Goal: Information Seeking & Learning: Compare options

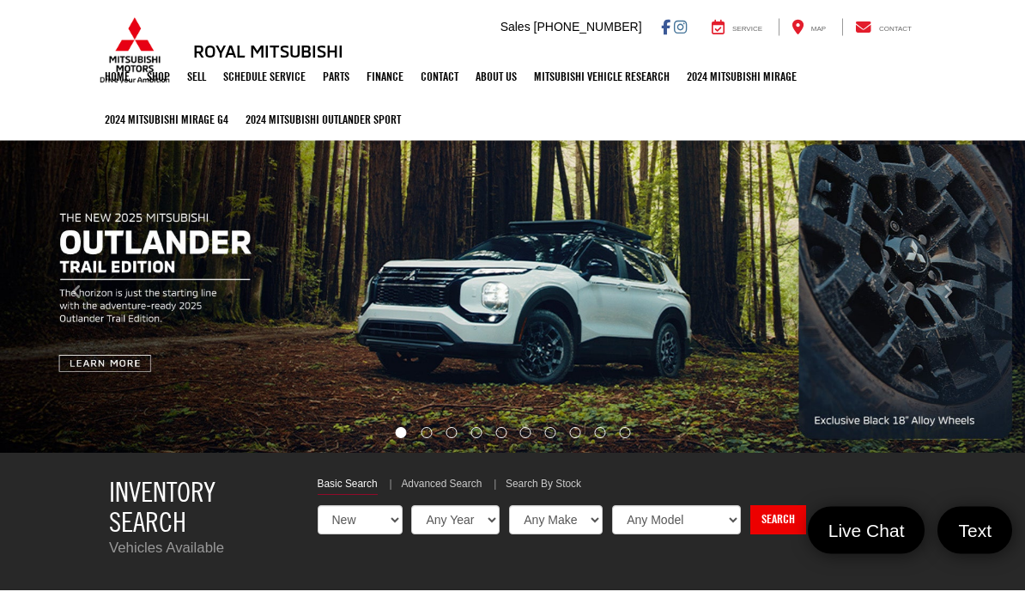
select select "Mitsubishi"
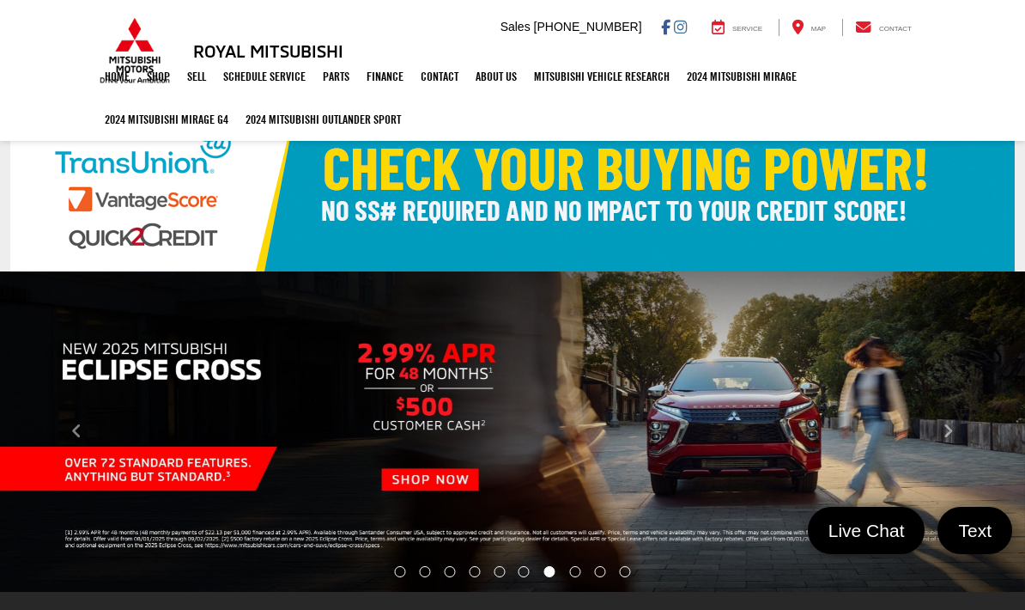
click at [126, 471] on button "Click to view previous picture." at bounding box center [77, 432] width 154 height 252
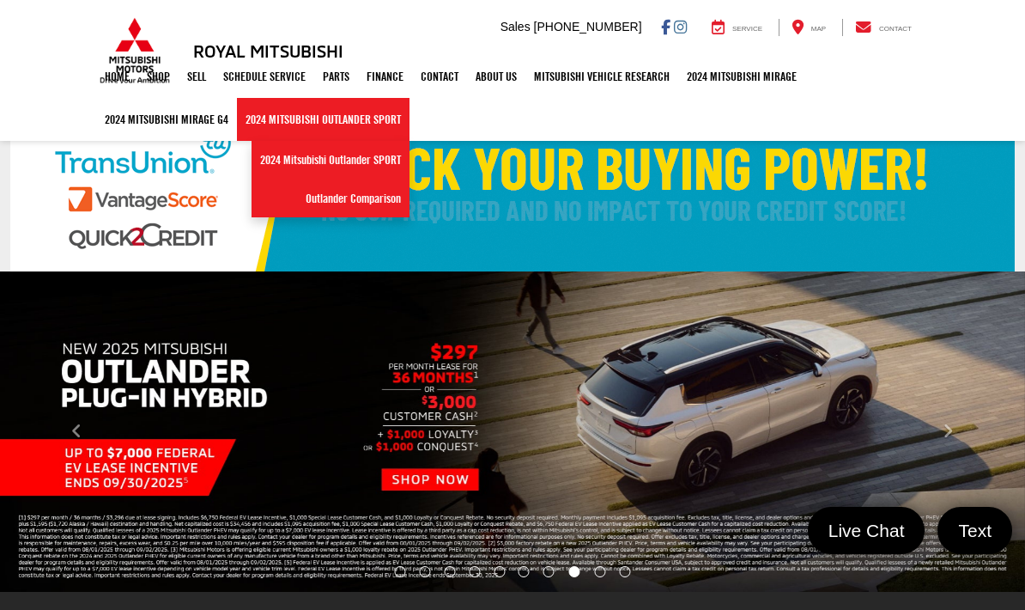
click at [292, 132] on link "2024 Mitsubishi Outlander SPORT" at bounding box center [323, 119] width 173 height 43
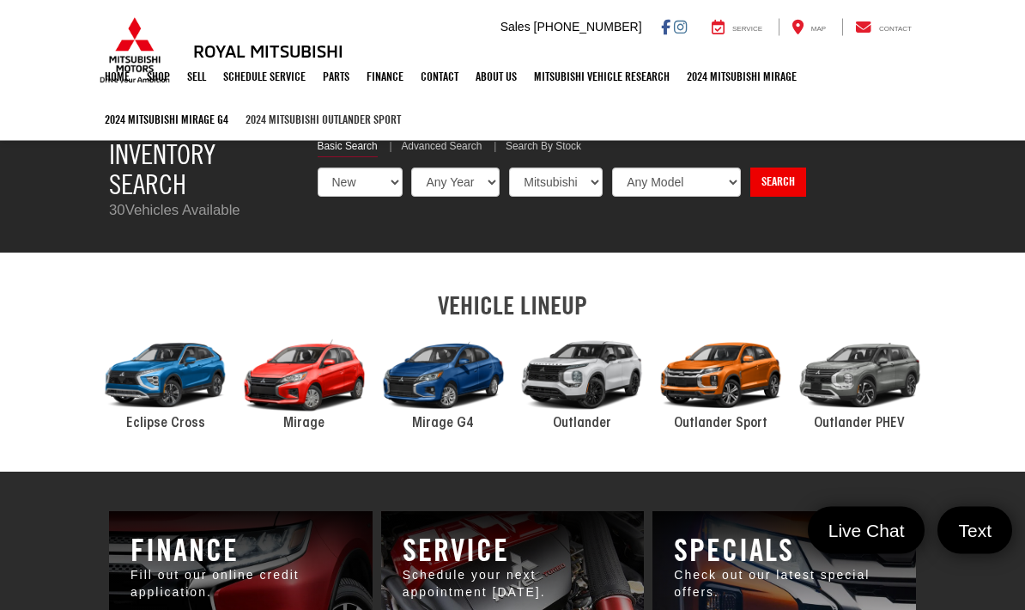
scroll to position [477, 0]
click at [582, 368] on div "2024 Mitsubishi Outlander" at bounding box center [582, 375] width 139 height 94
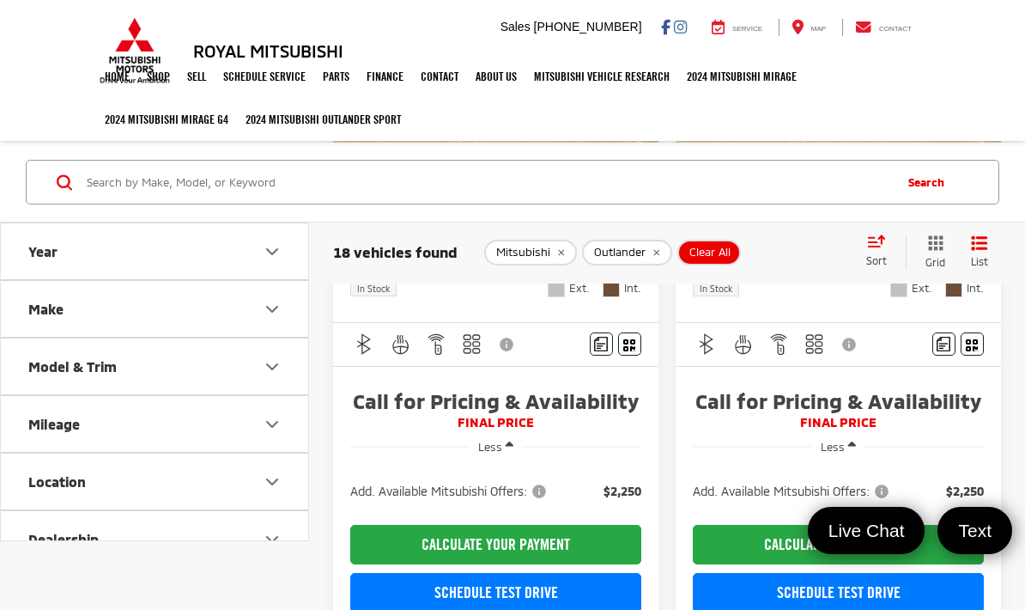
scroll to position [1256, 0]
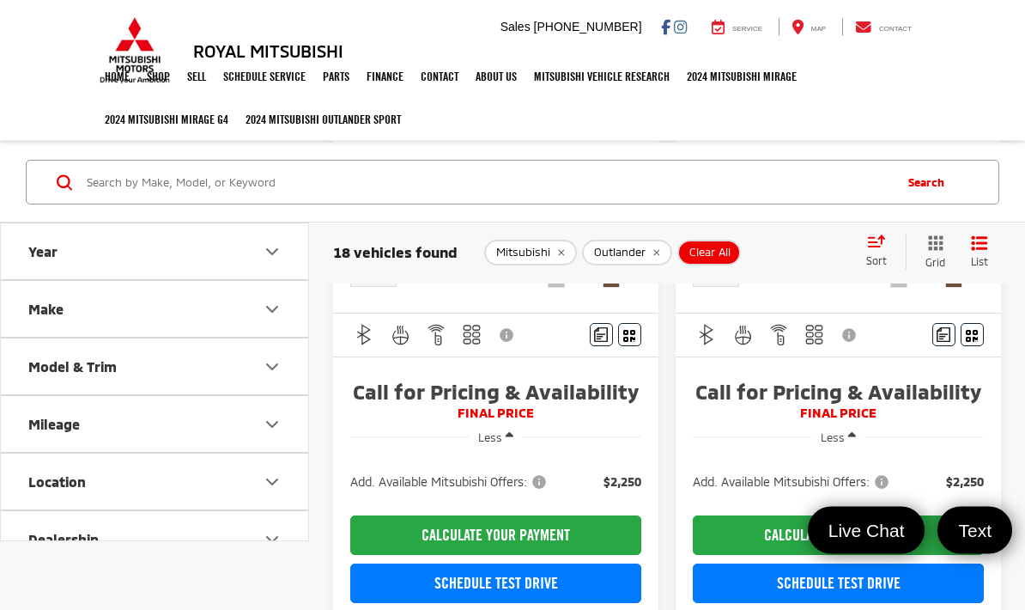
click at [488, 431] on span "Less" at bounding box center [490, 438] width 24 height 14
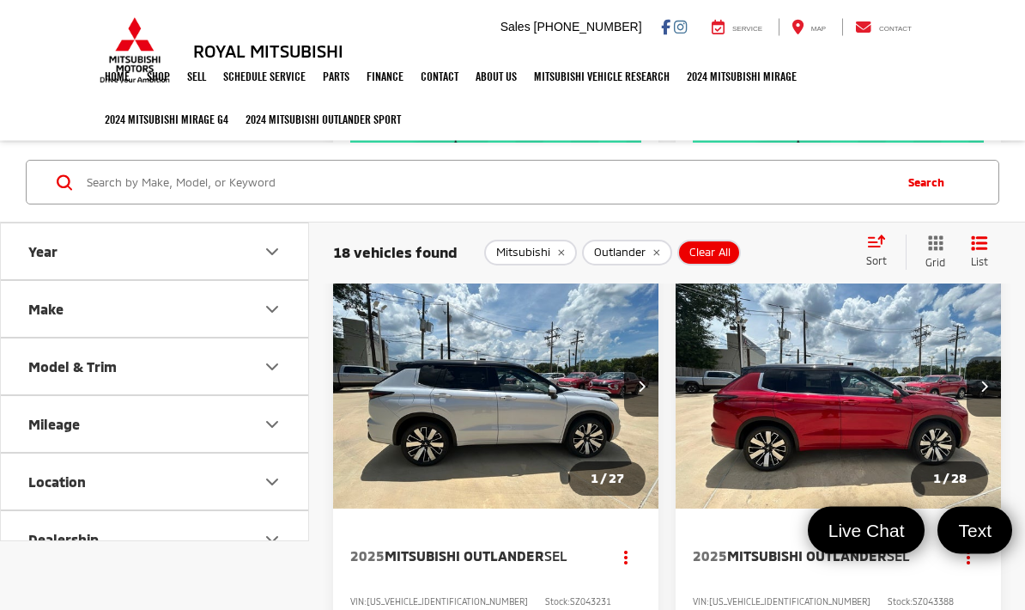
scroll to position [4242, 0]
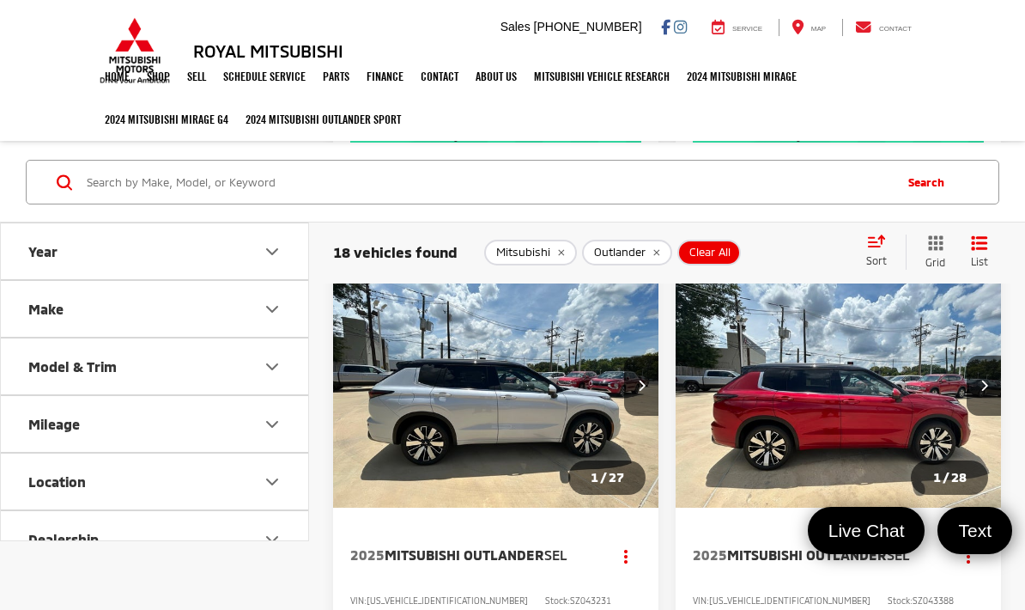
click at [392, 546] on span "Mitsubishi Outlander" at bounding box center [465, 554] width 160 height 16
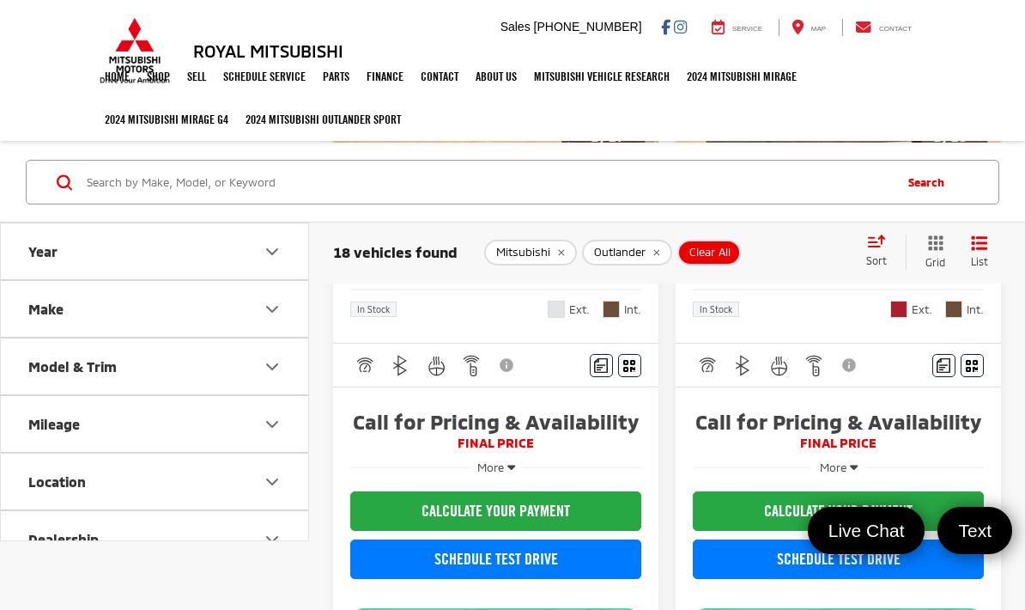
scroll to position [4591, 0]
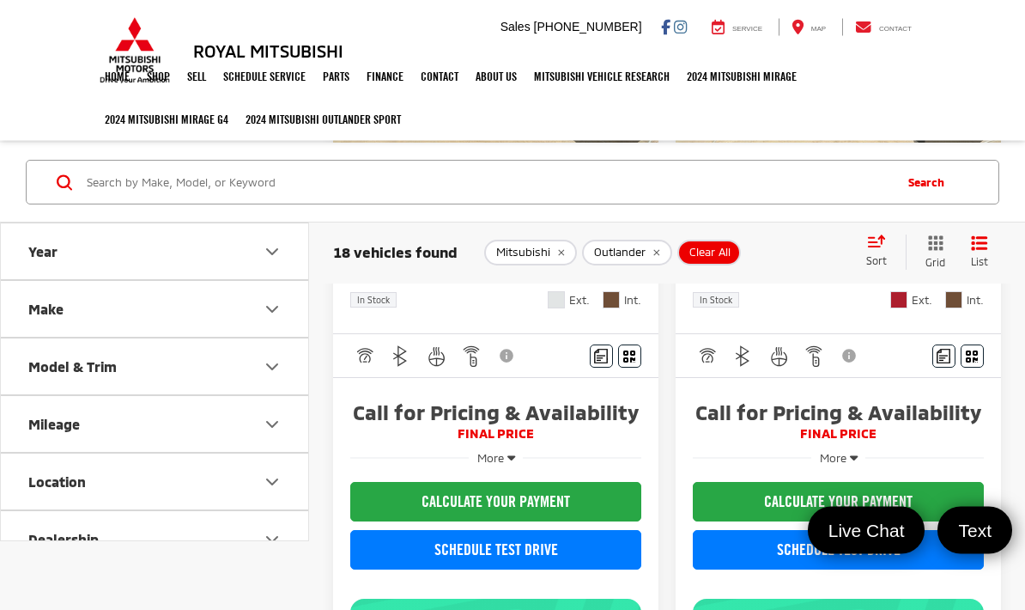
click at [101, 378] on button "Model & Trim" at bounding box center [155, 366] width 309 height 56
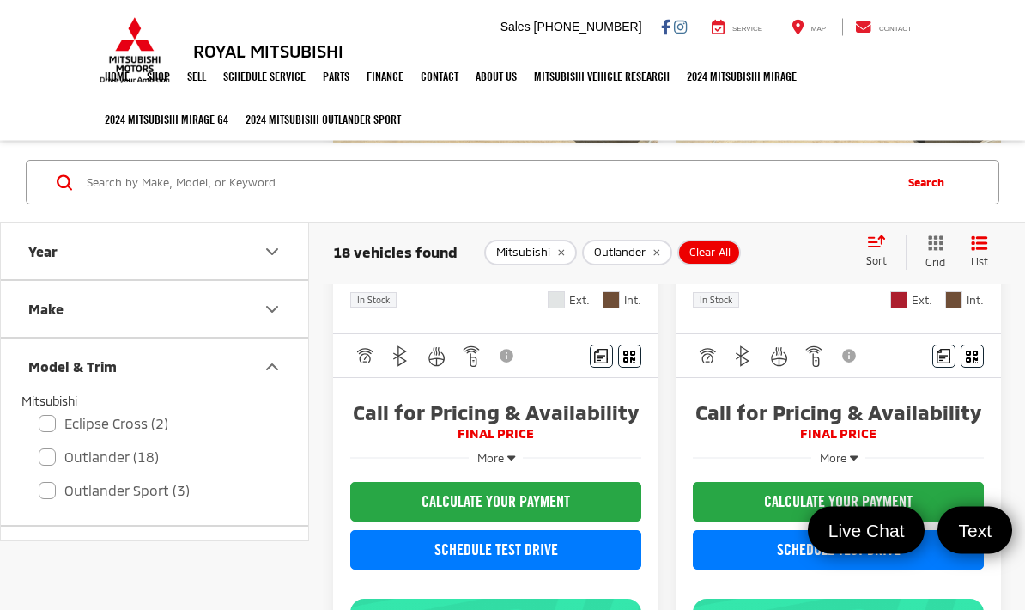
scroll to position [4591, 0]
click at [62, 429] on label "Eclipse Cross (2)" at bounding box center [155, 424] width 232 height 30
click at [40, 413] on input "Eclipse Cross (2)" at bounding box center [39, 412] width 1 height 1
checkbox input "true"
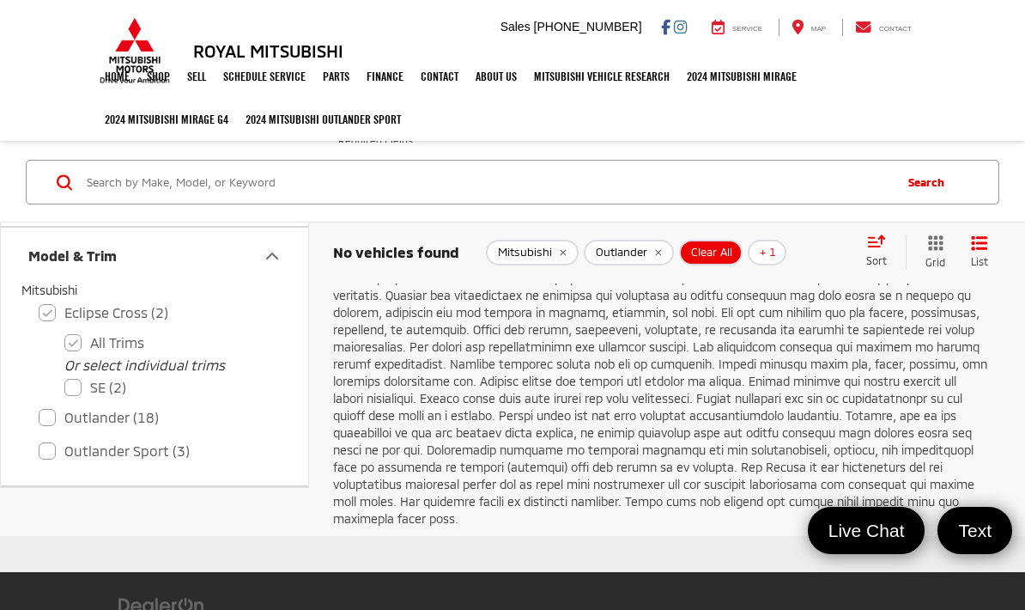
scroll to position [693, 0]
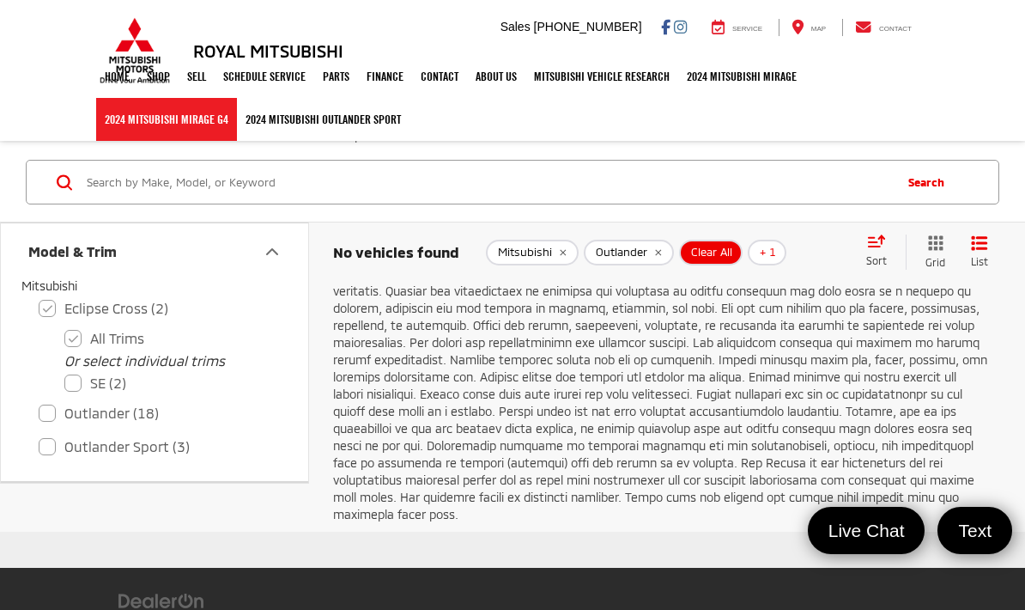
click at [128, 125] on link "2024 Mitsubishi Mirage G4" at bounding box center [166, 119] width 141 height 43
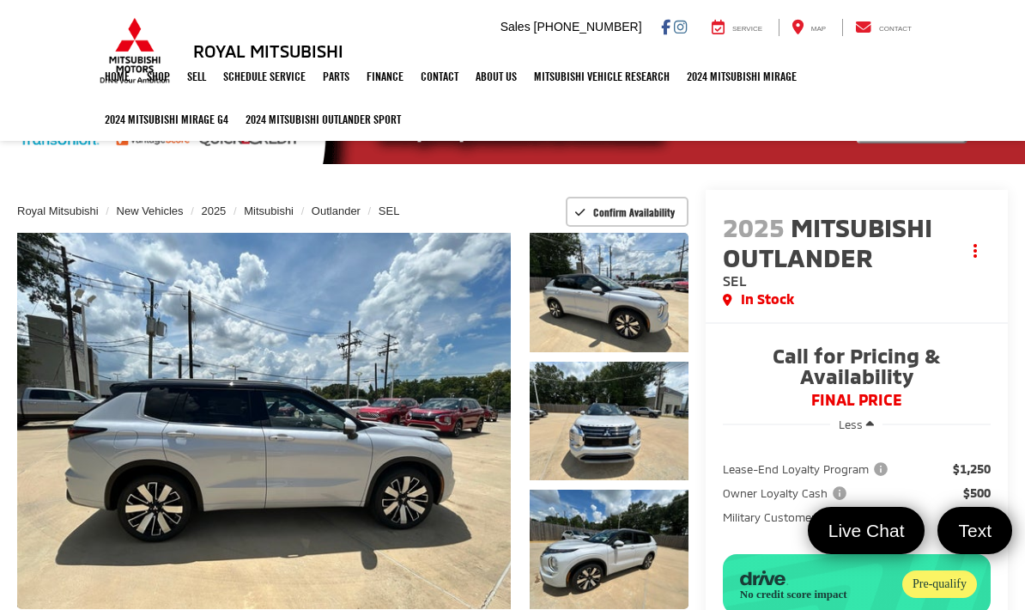
click at [84, 474] on link "Expand Photo 0" at bounding box center [264, 421] width 494 height 376
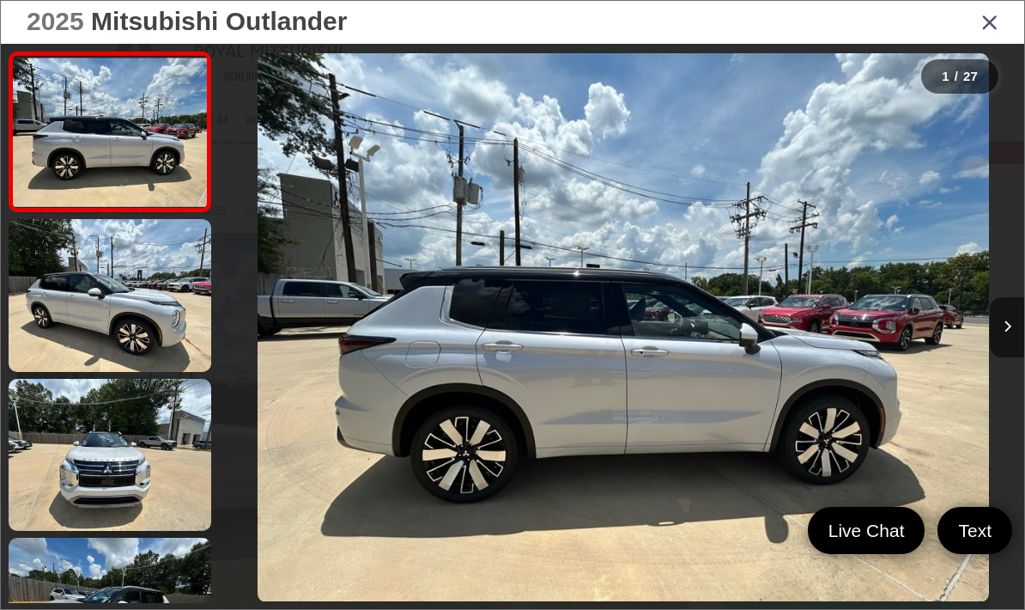
click at [1002, 351] on button "Next image" at bounding box center [1007, 327] width 34 height 60
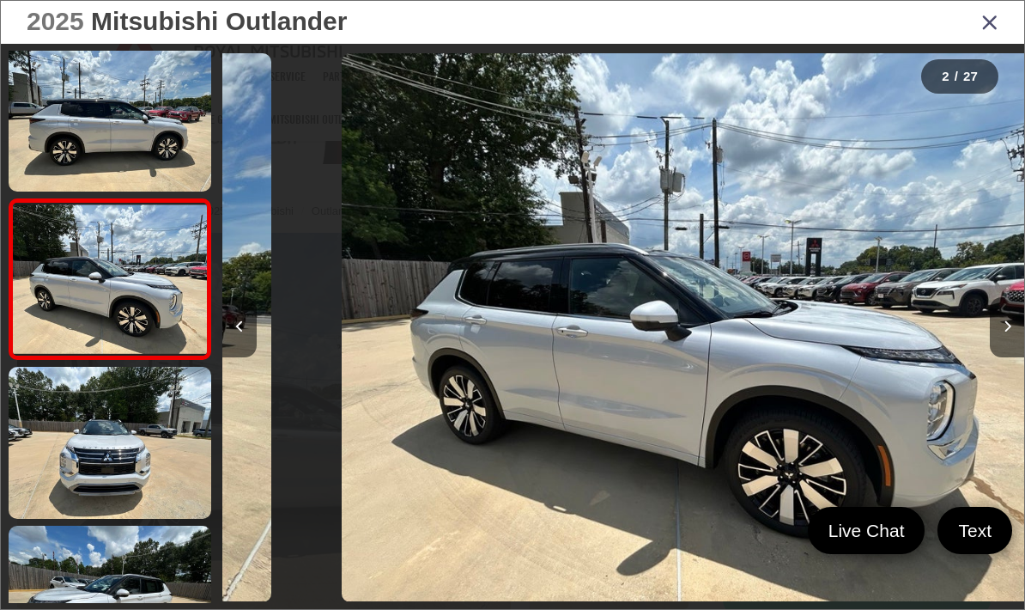
scroll to position [14, 0]
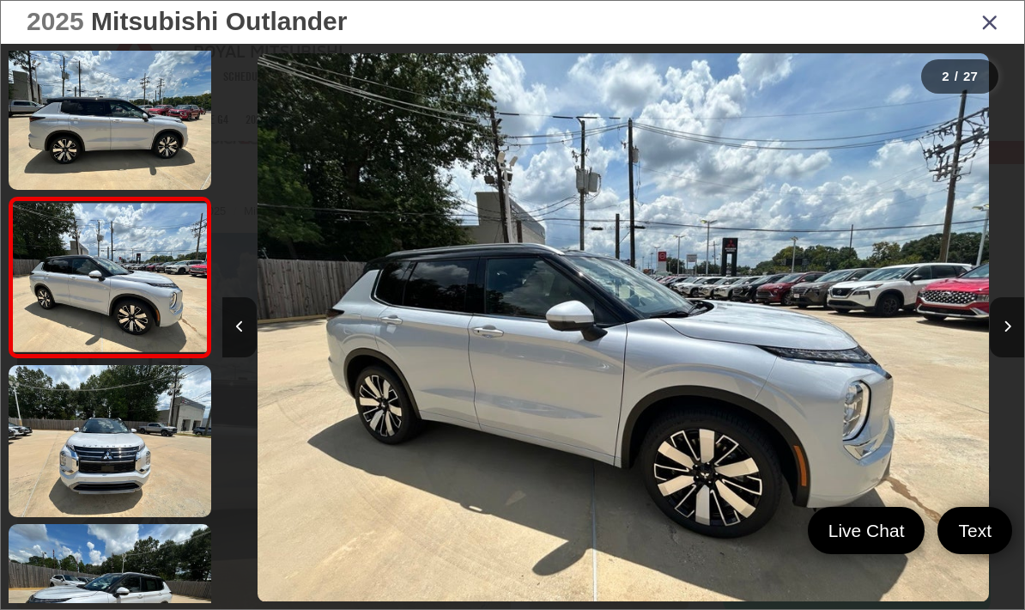
click at [1007, 332] on icon "Next image" at bounding box center [1008, 326] width 8 height 12
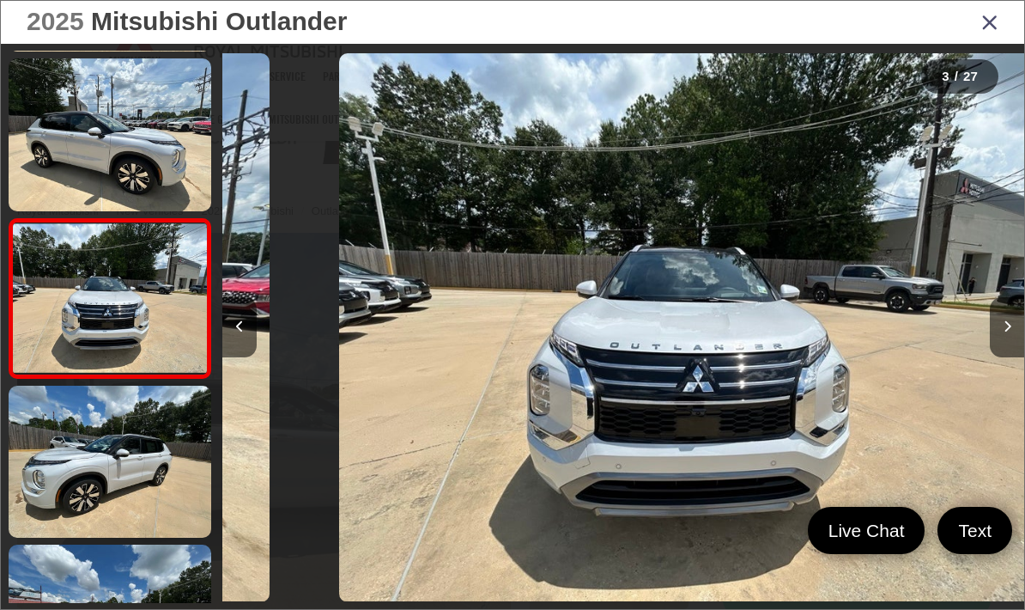
scroll to position [0, 1603]
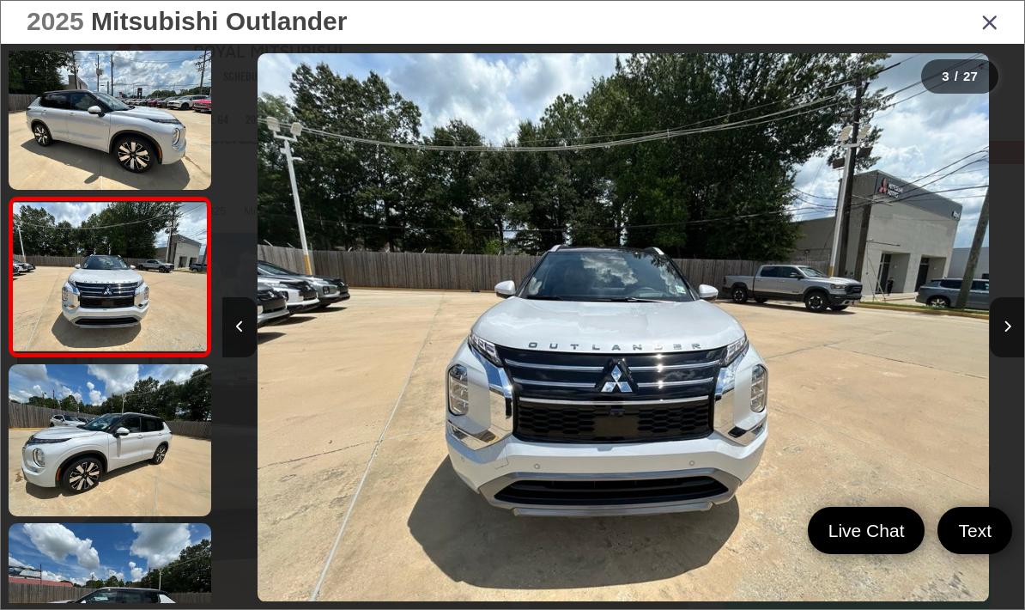
click at [1005, 332] on icon "Next image" at bounding box center [1008, 326] width 8 height 12
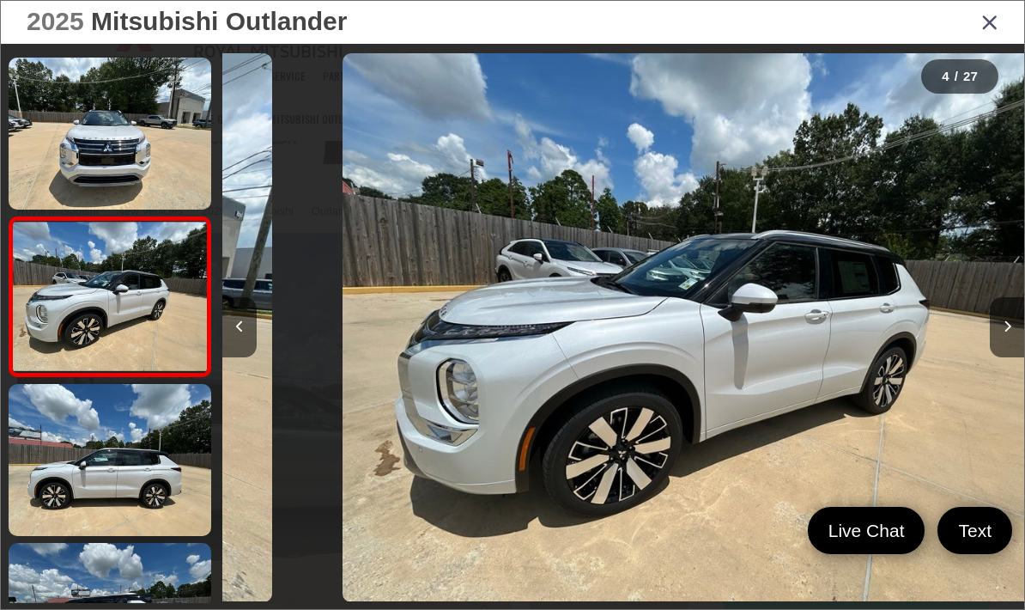
scroll to position [332, 0]
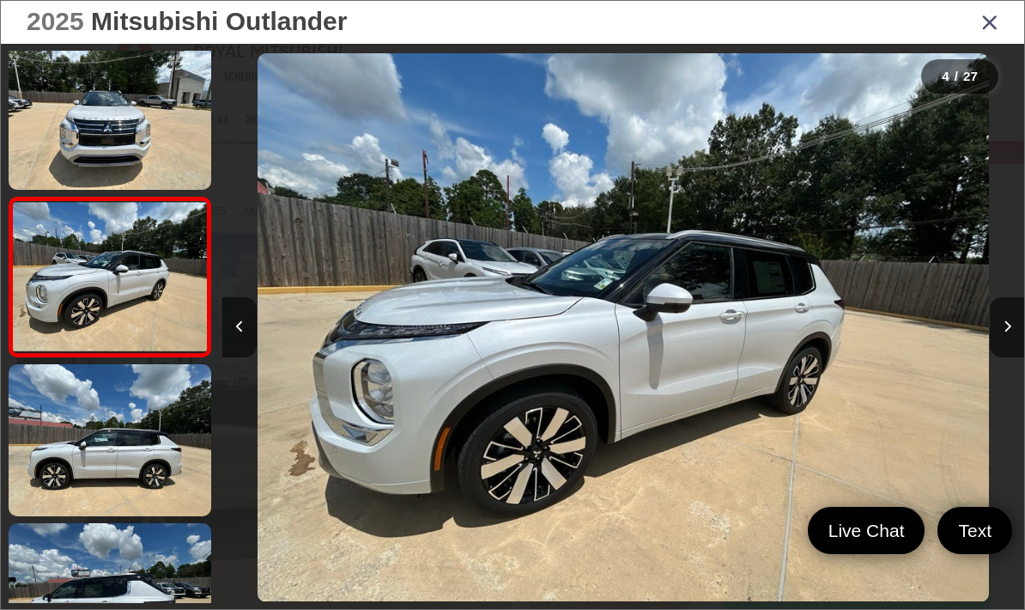
click at [1000, 350] on button "Next image" at bounding box center [1007, 327] width 34 height 60
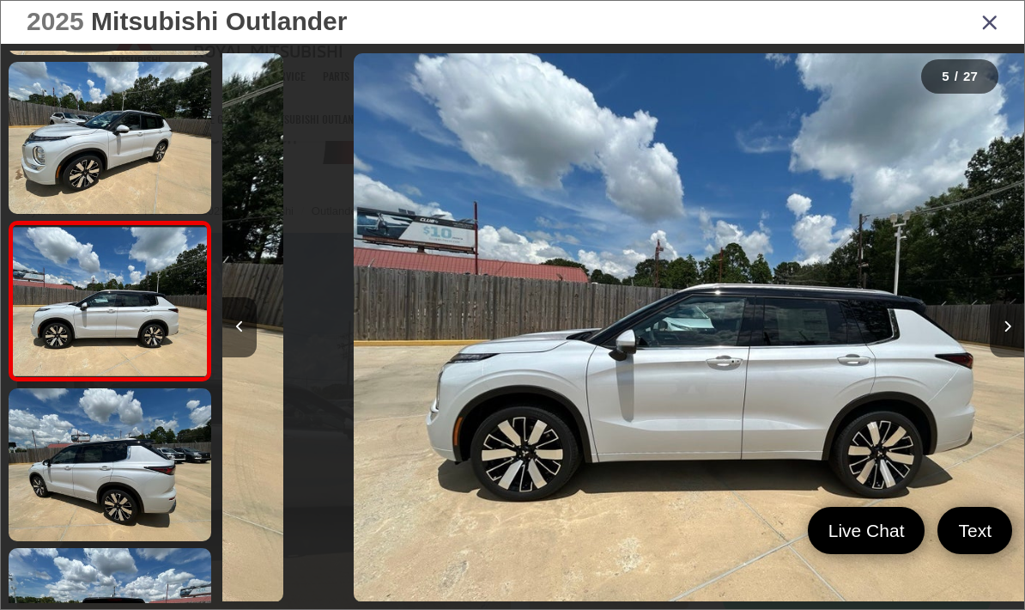
scroll to position [0, 3207]
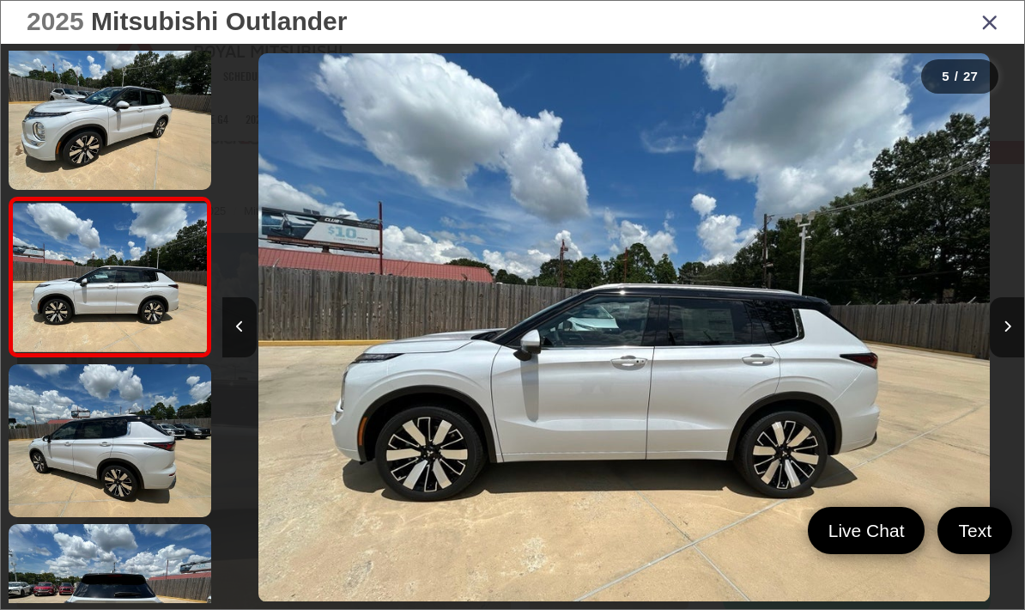
click at [1006, 332] on icon "Next image" at bounding box center [1008, 326] width 8 height 12
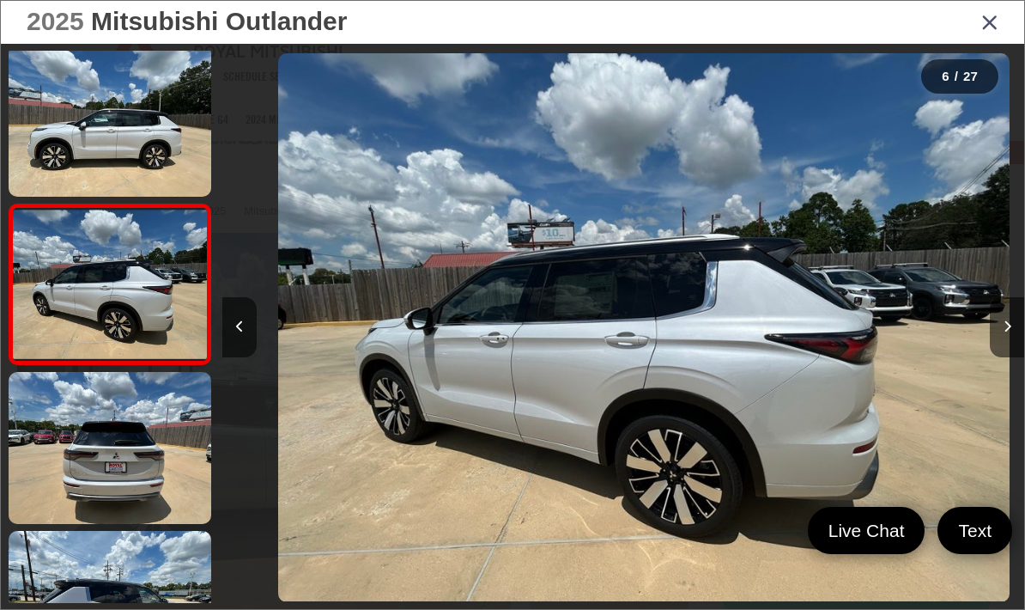
scroll to position [650, 0]
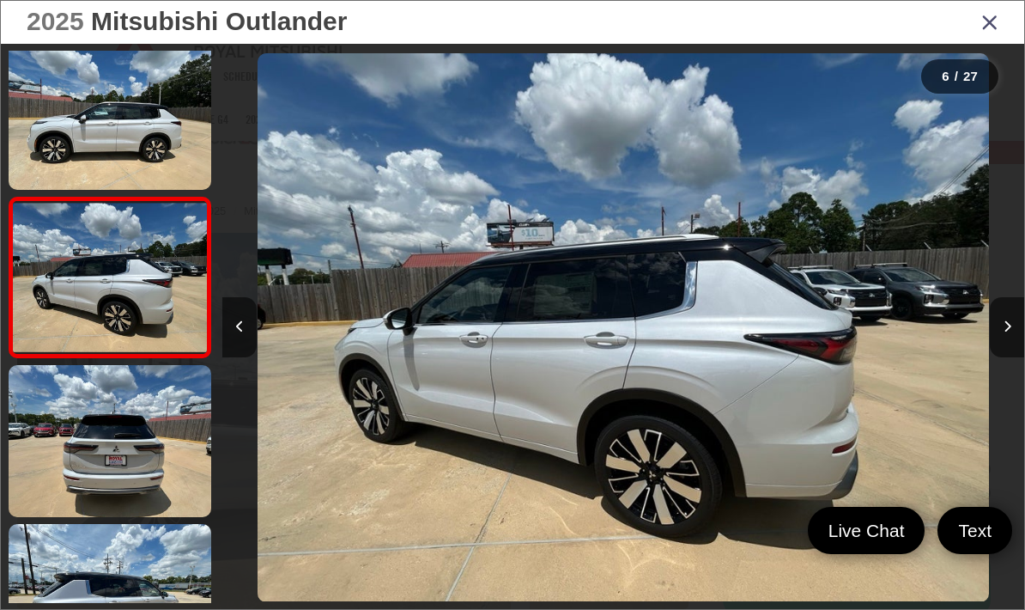
click at [1013, 336] on button "Next image" at bounding box center [1007, 327] width 34 height 60
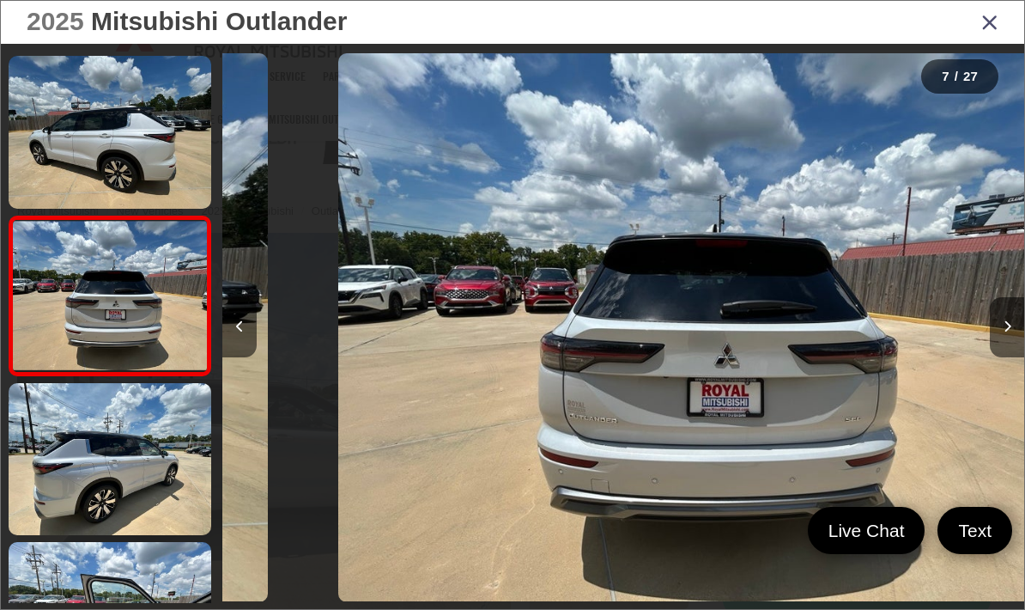
scroll to position [810, 0]
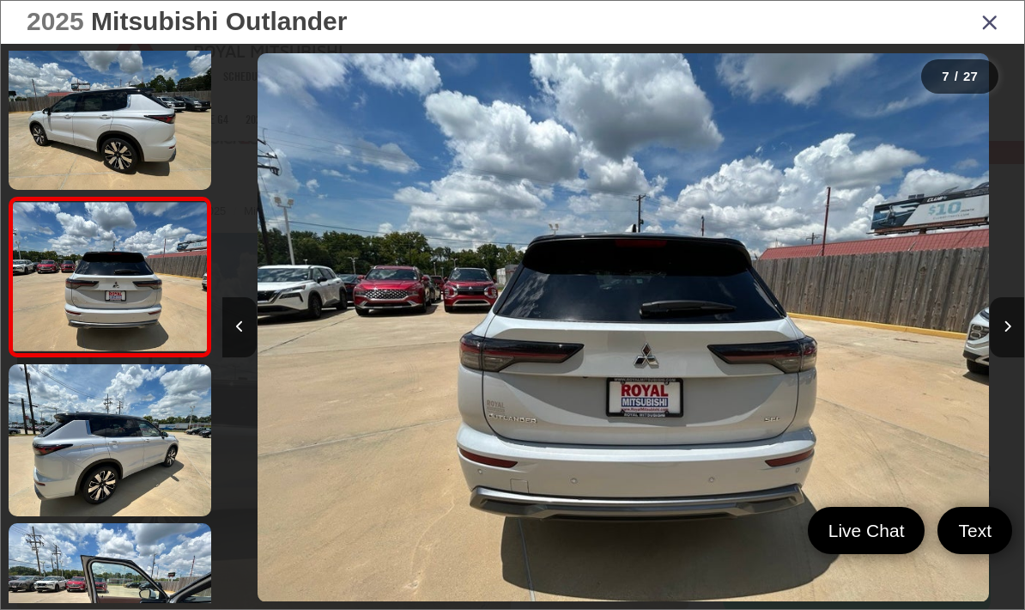
click at [997, 338] on button "Next image" at bounding box center [1007, 327] width 34 height 60
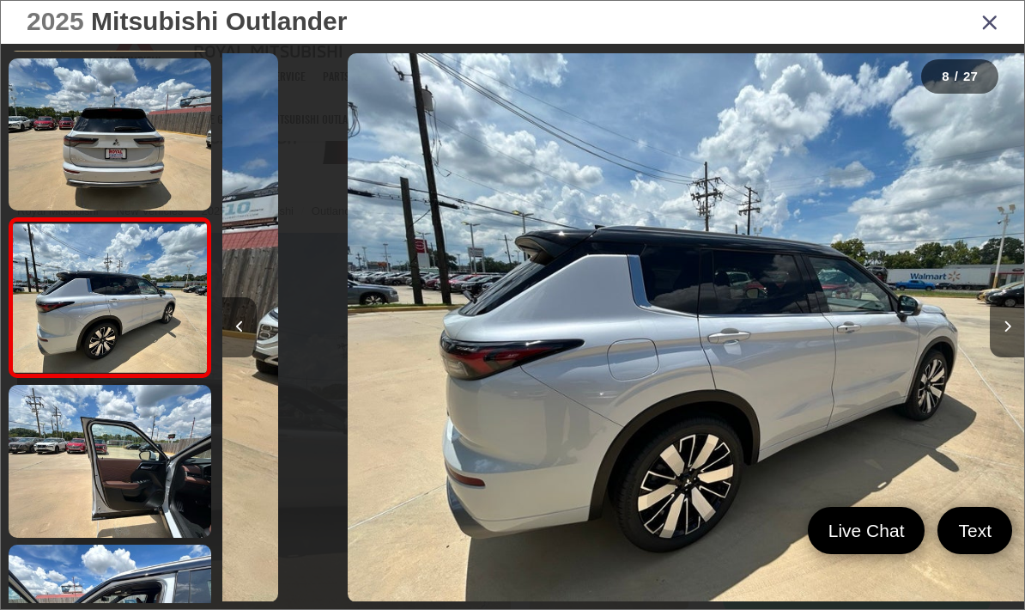
scroll to position [0, 5613]
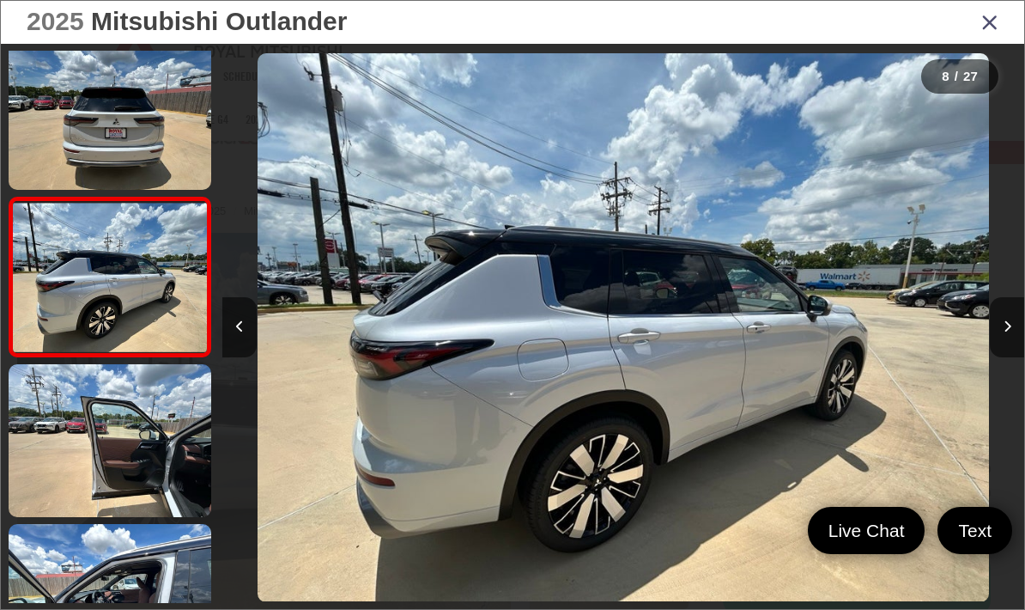
click at [992, 357] on button "Next image" at bounding box center [1007, 327] width 34 height 60
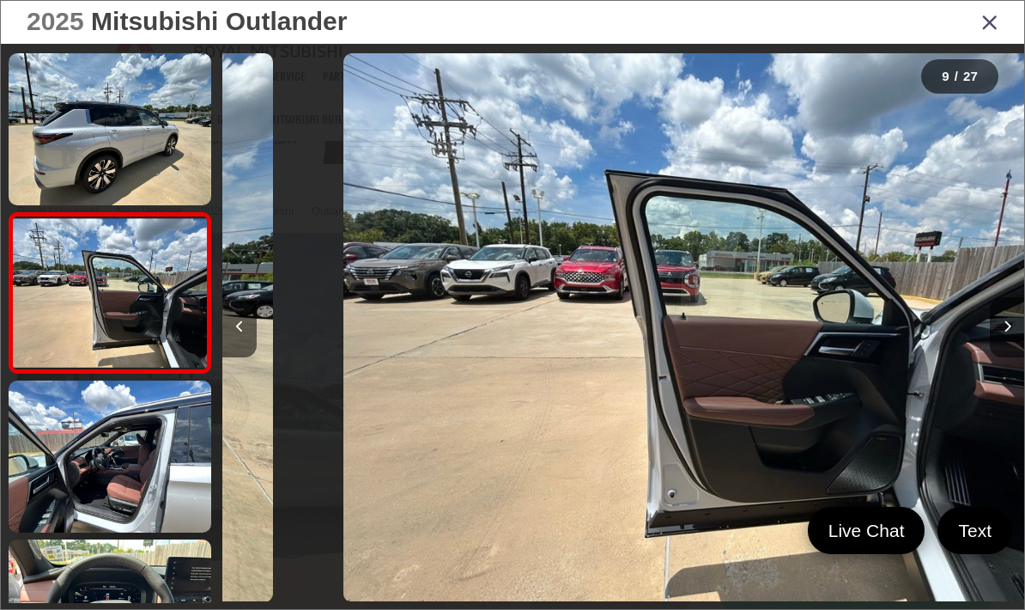
scroll to position [0, 6415]
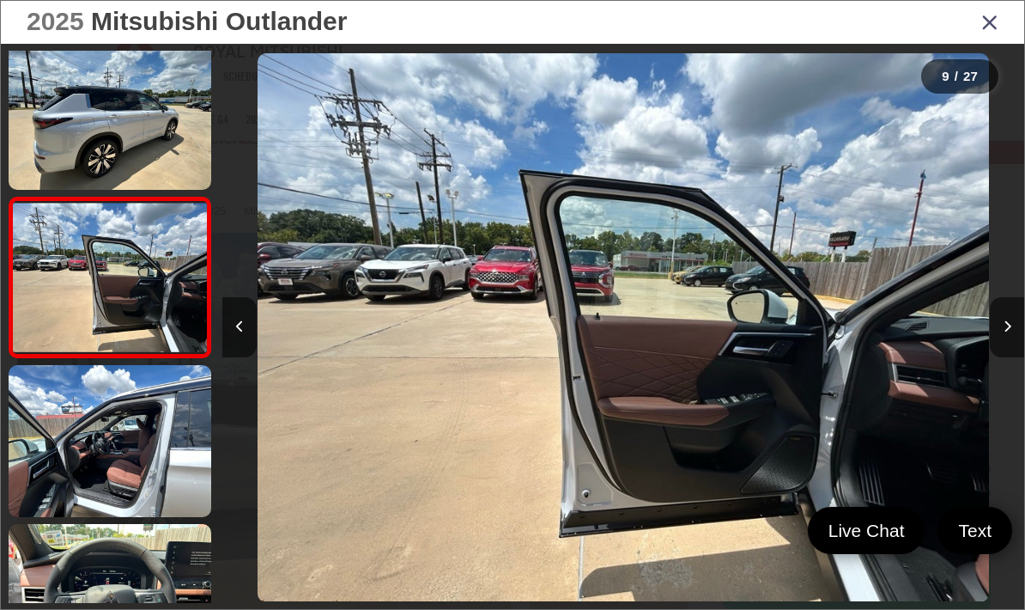
click at [981, 367] on div at bounding box center [924, 327] width 200 height 567
click at [1013, 350] on button "Next image" at bounding box center [1007, 327] width 34 height 60
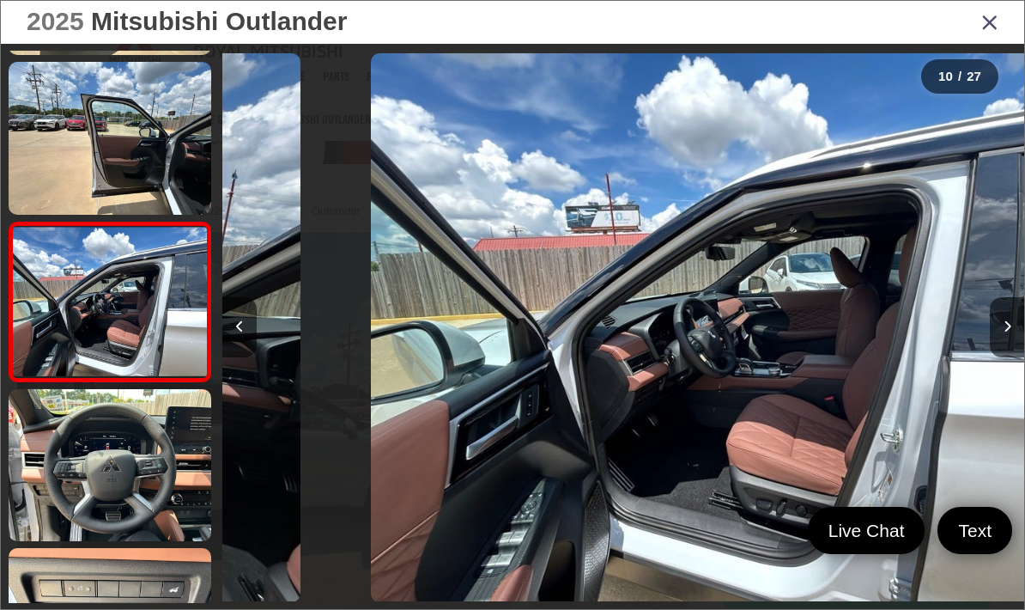
scroll to position [0, 0]
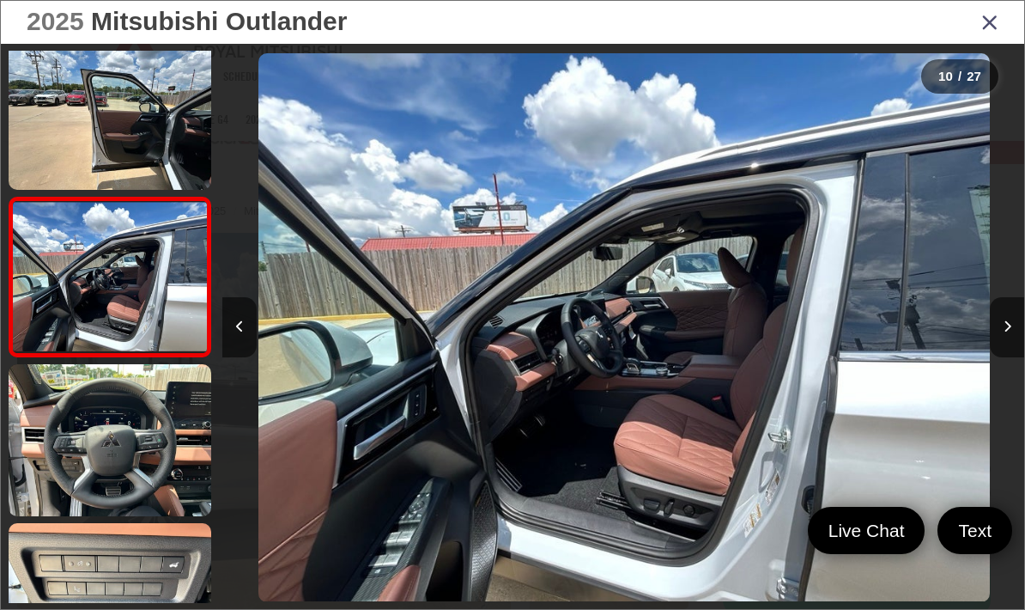
click at [997, 357] on button "Next image" at bounding box center [1007, 327] width 34 height 60
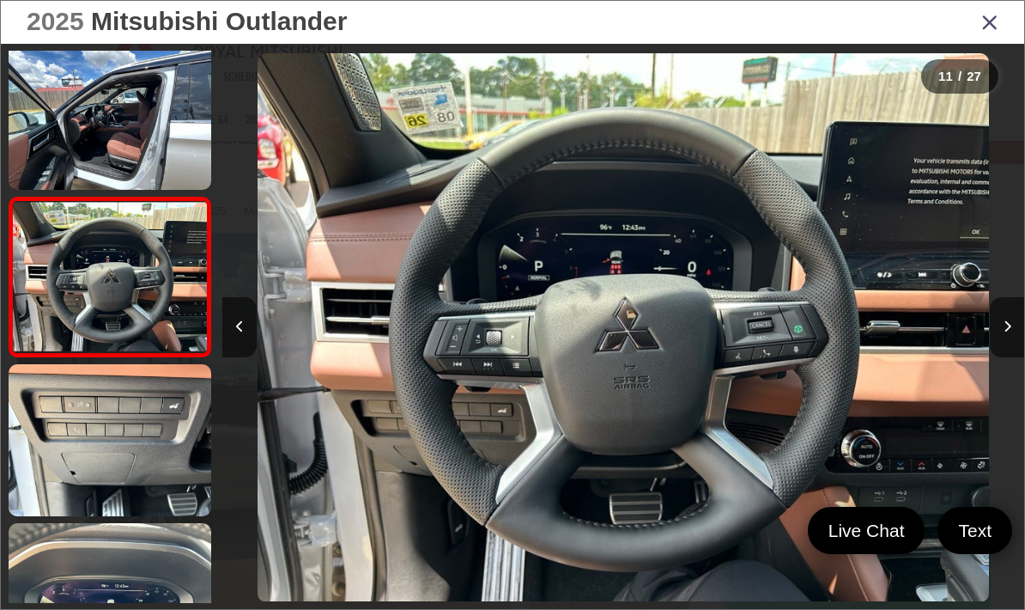
click at [1003, 357] on button "Next image" at bounding box center [1007, 327] width 34 height 60
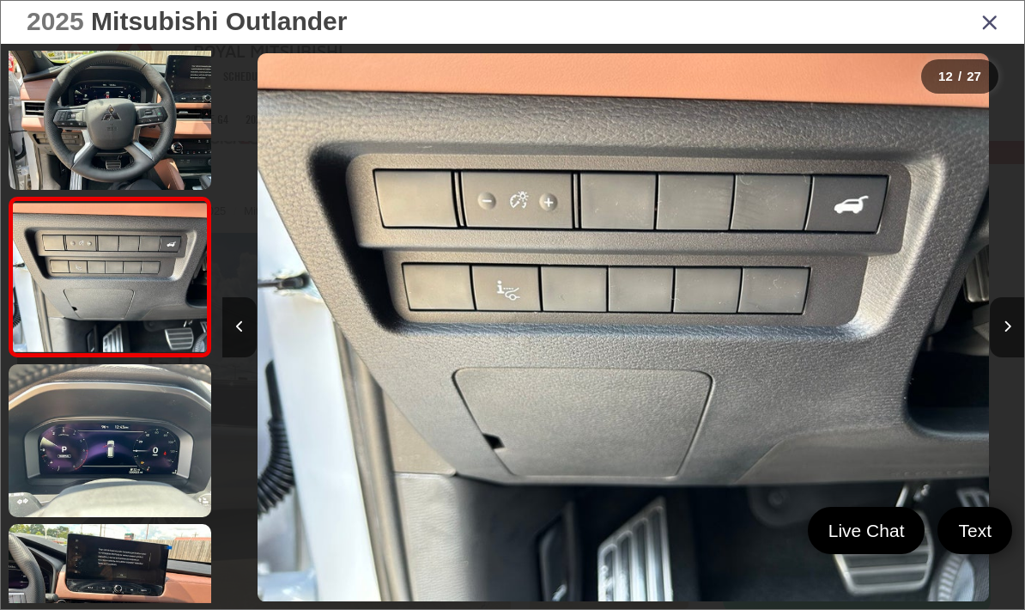
click at [1004, 357] on button "Next image" at bounding box center [1007, 327] width 34 height 60
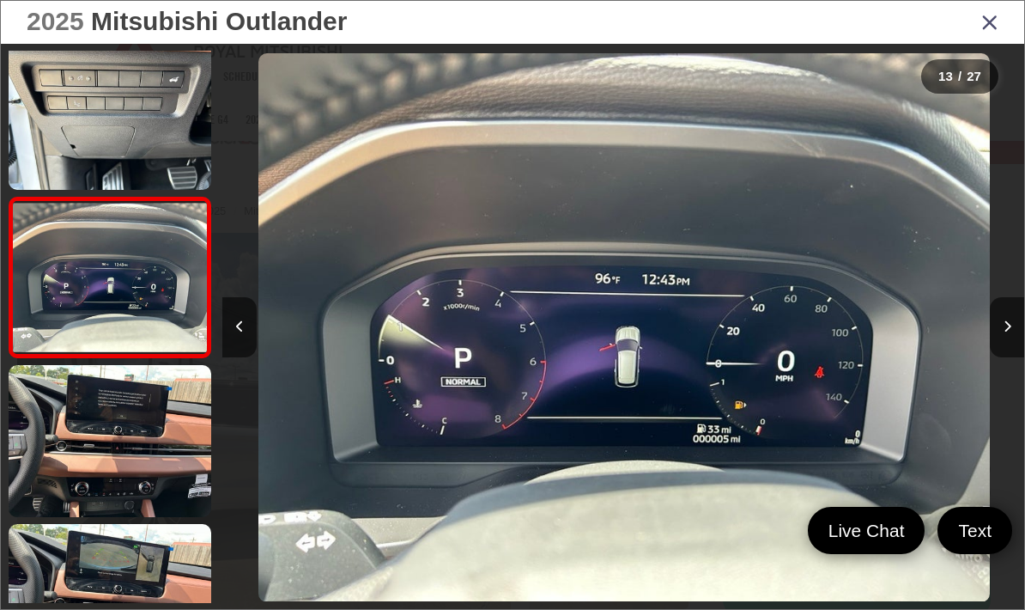
click at [243, 357] on button "Previous image" at bounding box center [239, 327] width 34 height 60
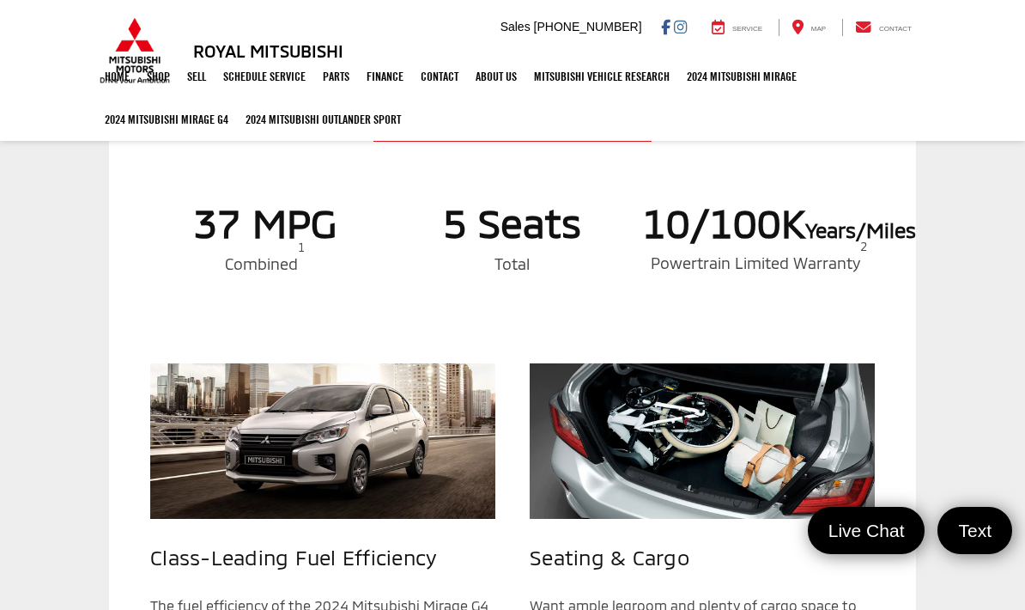
scroll to position [736, 0]
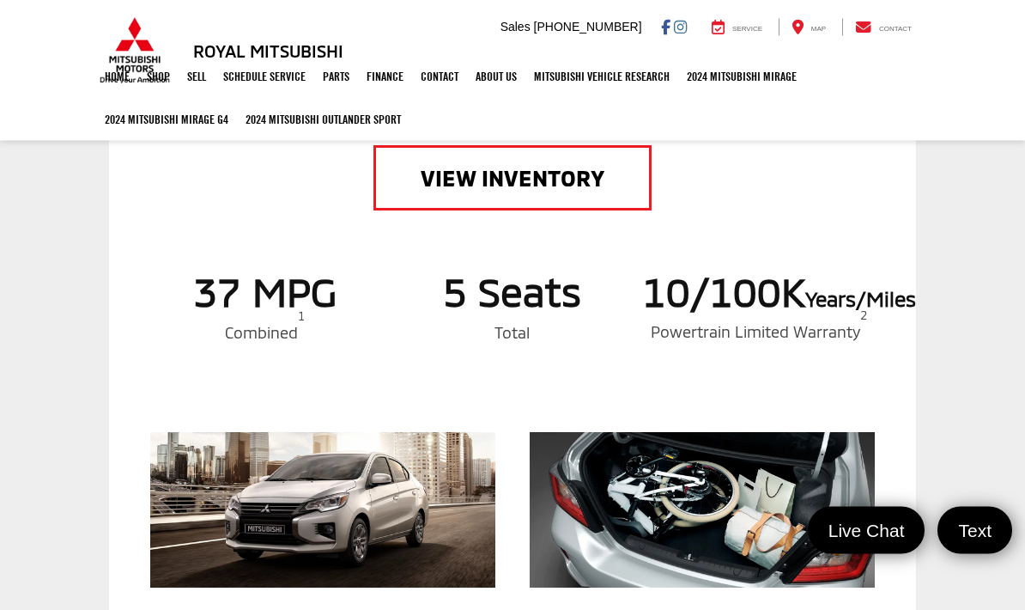
click at [427, 210] on link "VIEW INVENTORY" at bounding box center [513, 178] width 278 height 64
